Goal: Transaction & Acquisition: Register for event/course

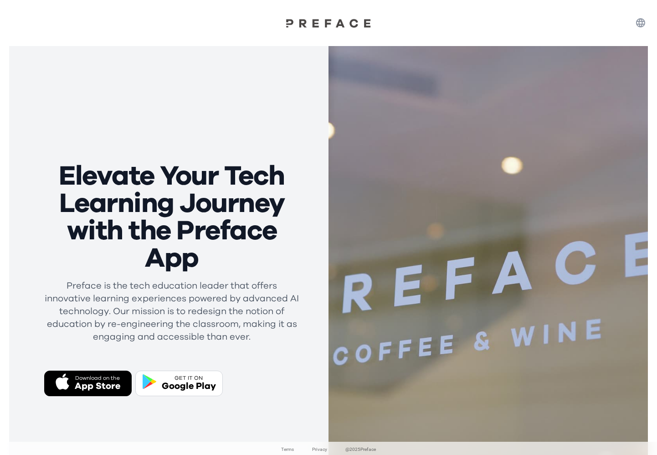
scroll to position [58, 0]
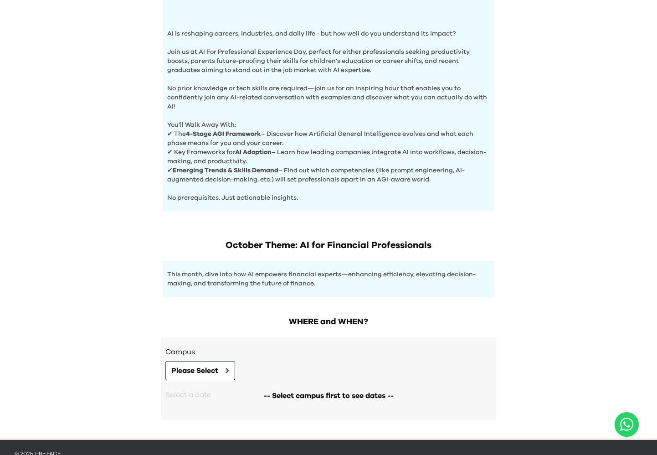
scroll to position [281, 0]
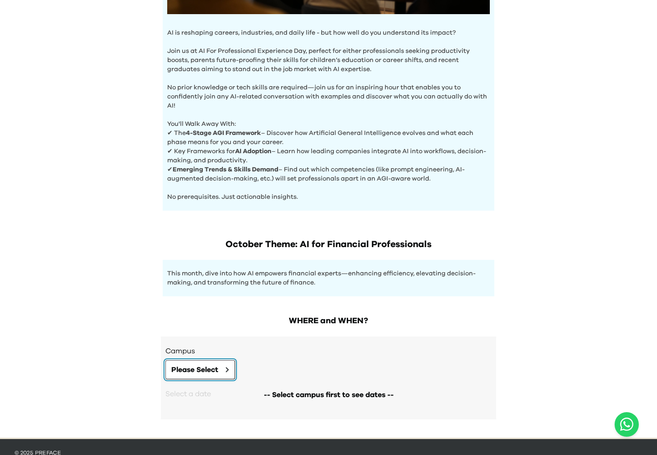
click at [222, 363] on button "Please Select" at bounding box center [200, 369] width 70 height 19
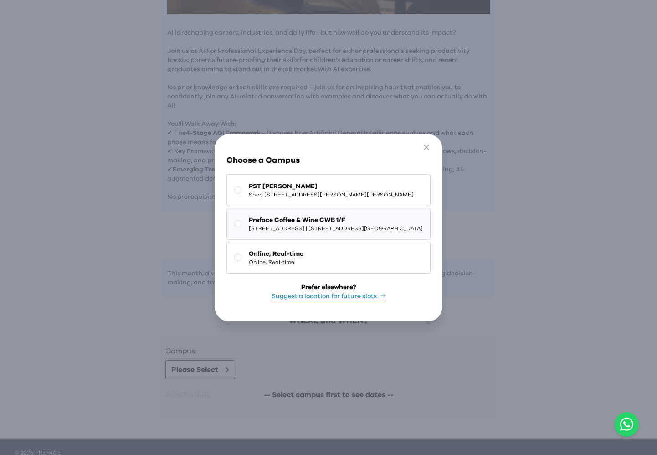
click at [261, 229] on span "1/F, The Sharp, 11 Sharp Street East, Causeway Bay | 銅鑼灣霎東街11號The Sharp 1樓" at bounding box center [336, 228] width 174 height 7
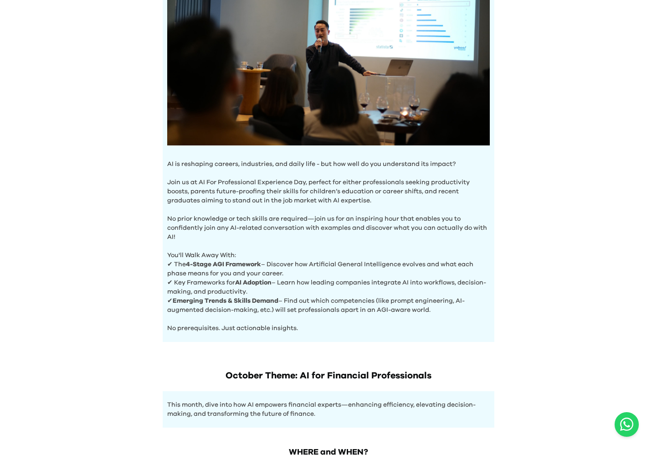
scroll to position [0, 0]
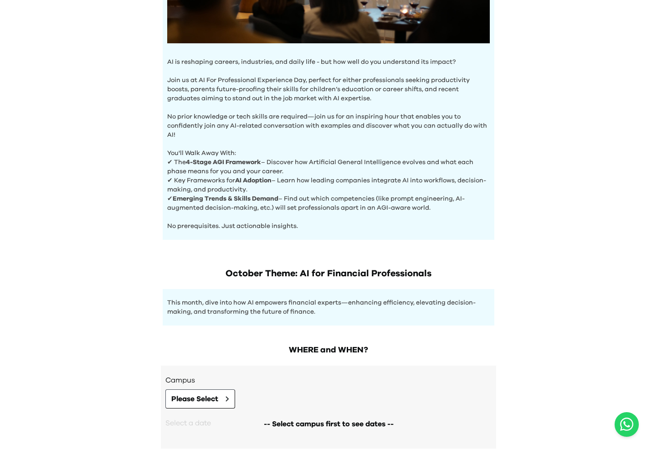
scroll to position [251, 0]
